Goal: Transaction & Acquisition: Book appointment/travel/reservation

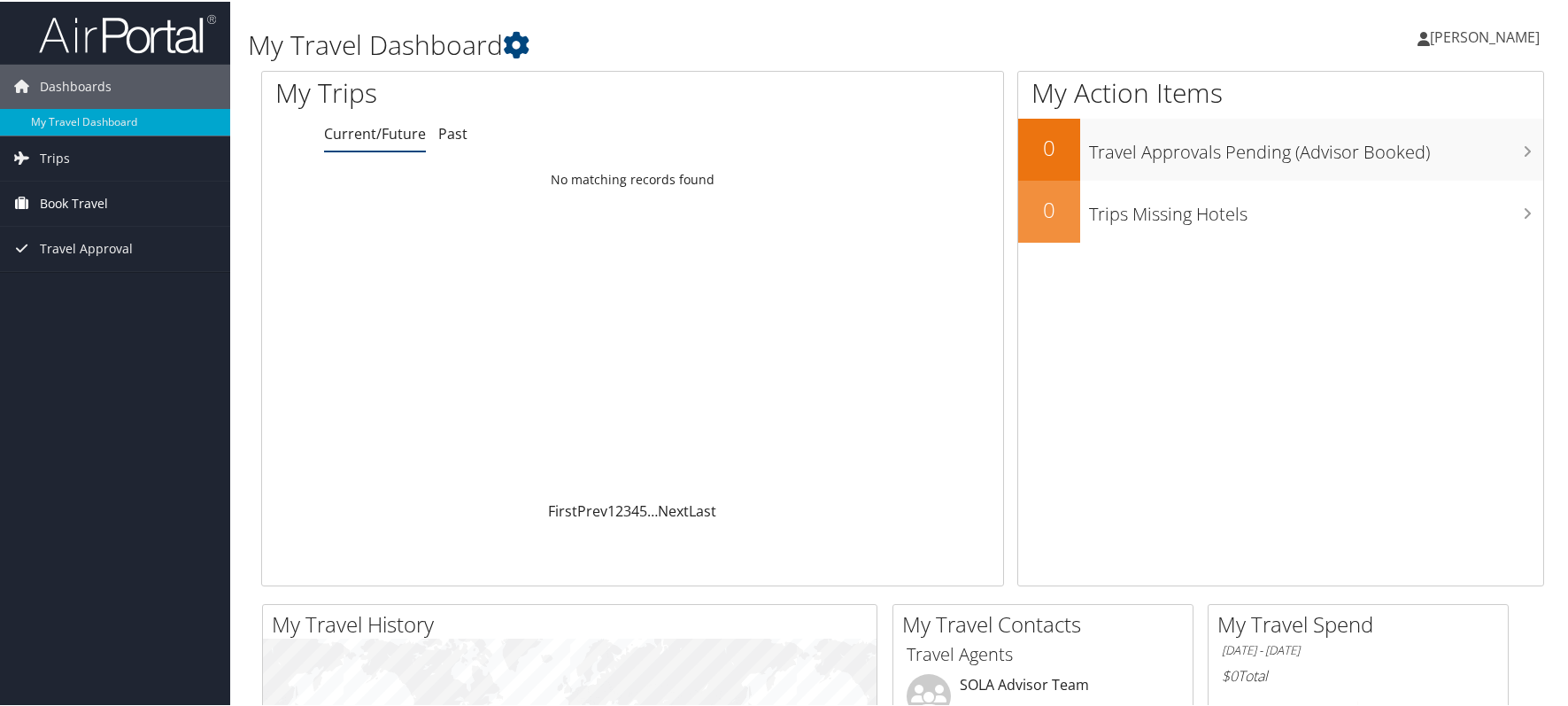
click at [77, 207] on span "Book Travel" at bounding box center [74, 201] width 68 height 44
click at [85, 260] on link "Book/Manage Online Trips" at bounding box center [114, 263] width 230 height 26
